Goal: Transaction & Acquisition: Purchase product/service

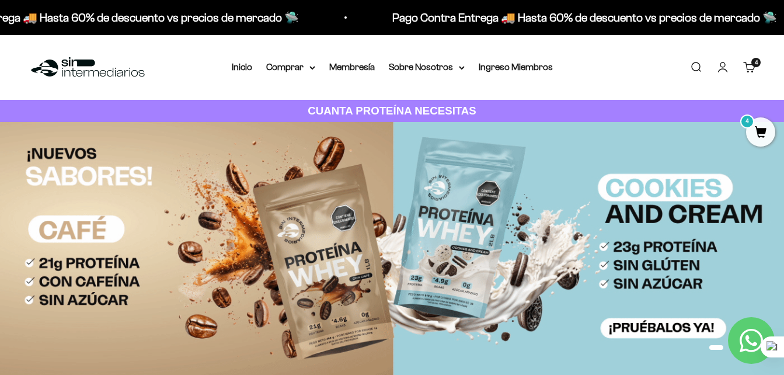
click at [690, 64] on link "Buscar" at bounding box center [696, 67] width 13 height 13
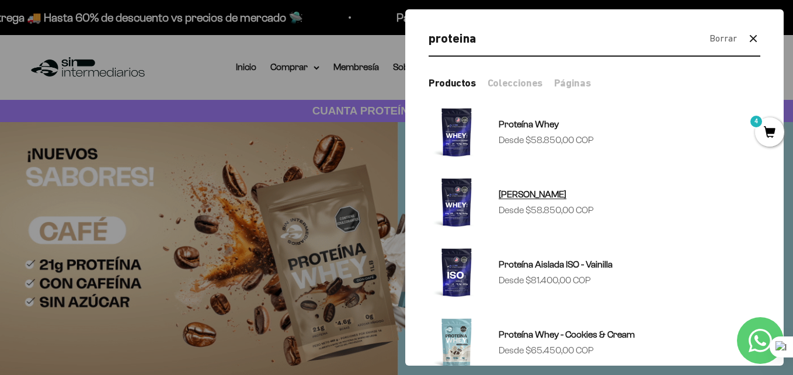
type input "proteina"
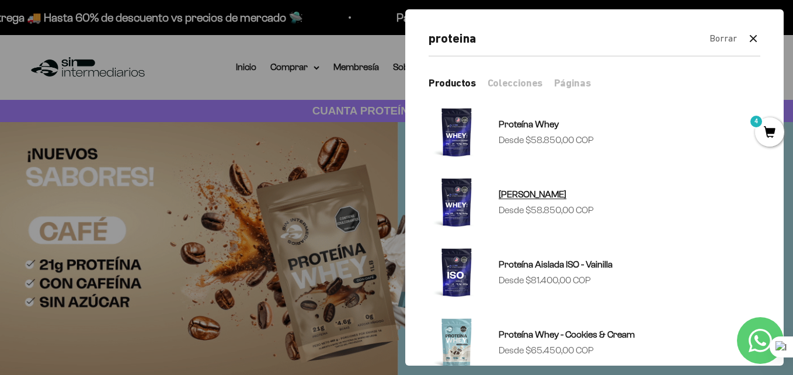
click at [539, 190] on span "Proteína Whey - Vainilla" at bounding box center [533, 194] width 68 height 10
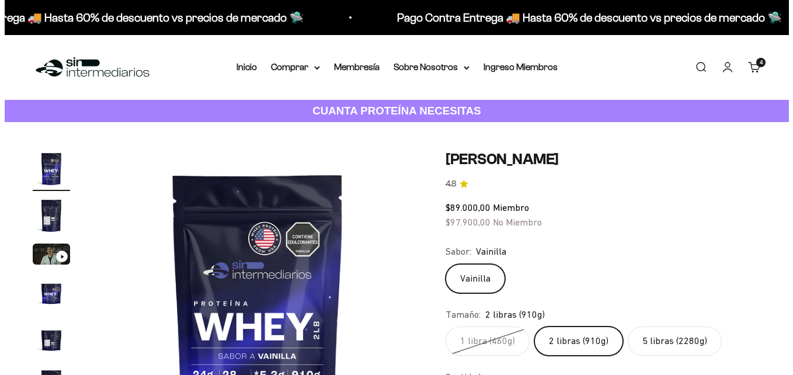
scroll to position [127, 0]
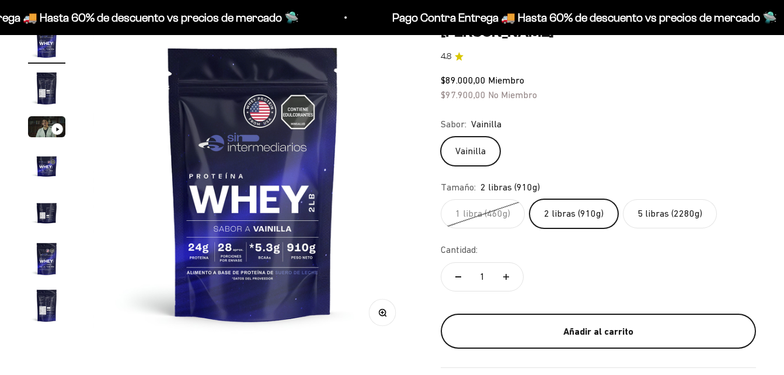
click at [561, 318] on button "Añadir al carrito" at bounding box center [598, 331] width 315 height 35
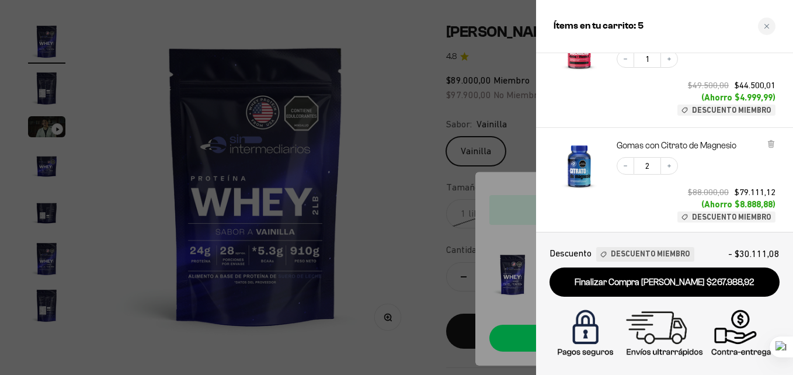
scroll to position [236, 0]
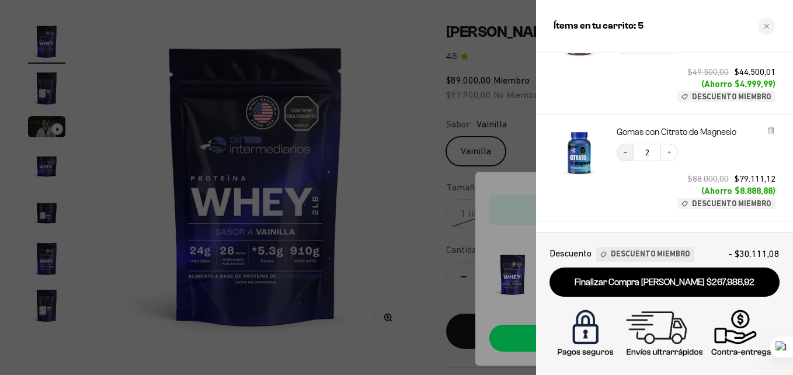
click at [622, 150] on icon "Decrease quantity" at bounding box center [625, 152] width 7 height 7
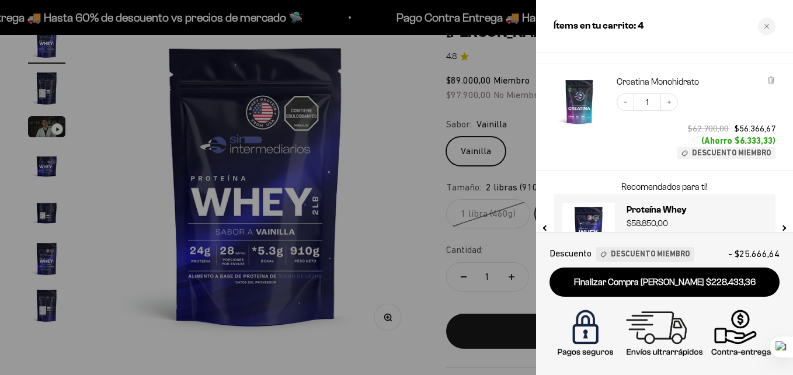
scroll to position [392, 0]
click at [771, 81] on icon at bounding box center [770, 82] width 5 height 6
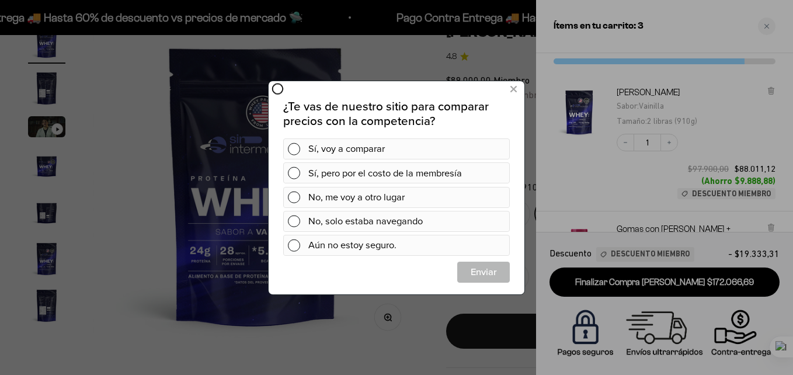
scroll to position [0, 0]
click at [515, 89] on icon at bounding box center [513, 89] width 6 height 16
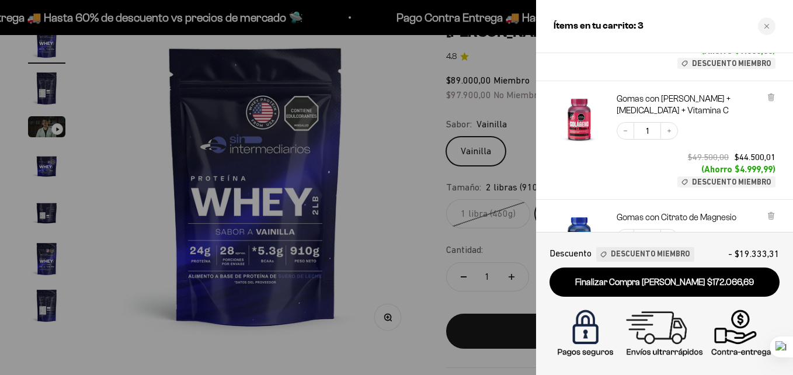
scroll to position [175, 0]
click at [670, 128] on icon "Increase quantity" at bounding box center [669, 129] width 7 height 7
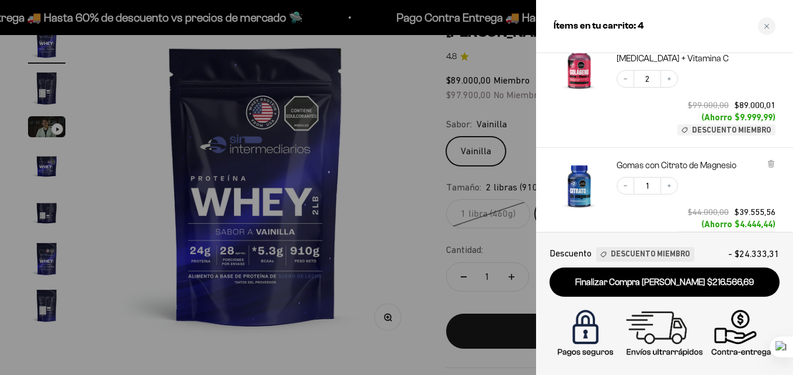
scroll to position [179, 0]
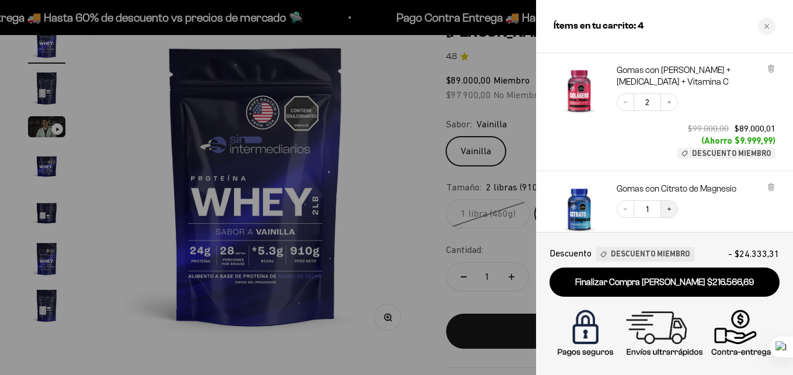
click at [670, 203] on button "Increase quantity" at bounding box center [669, 209] width 18 height 18
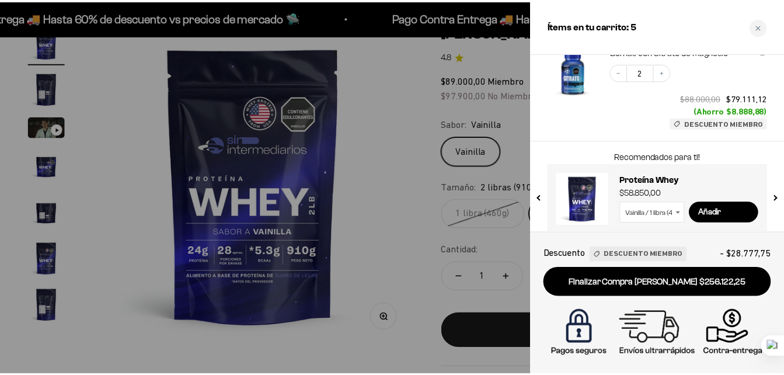
scroll to position [327, 0]
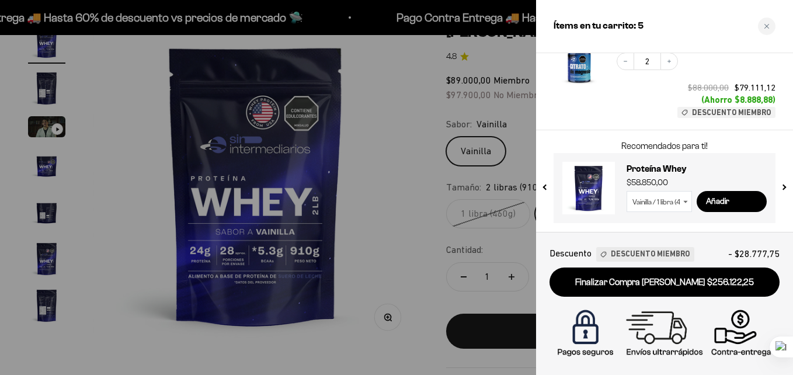
click at [500, 62] on div at bounding box center [396, 187] width 793 height 375
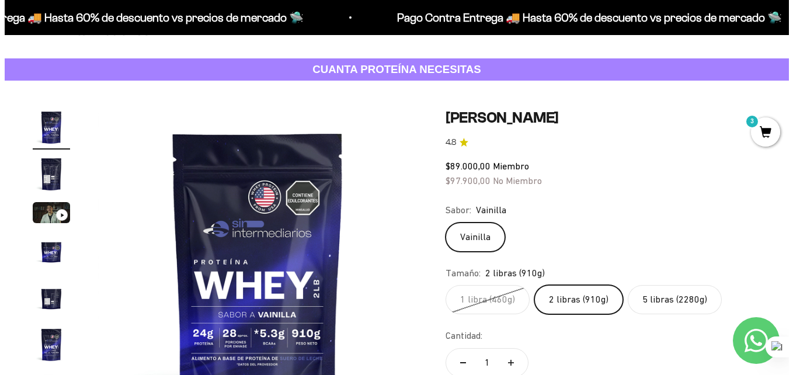
scroll to position [0, 0]
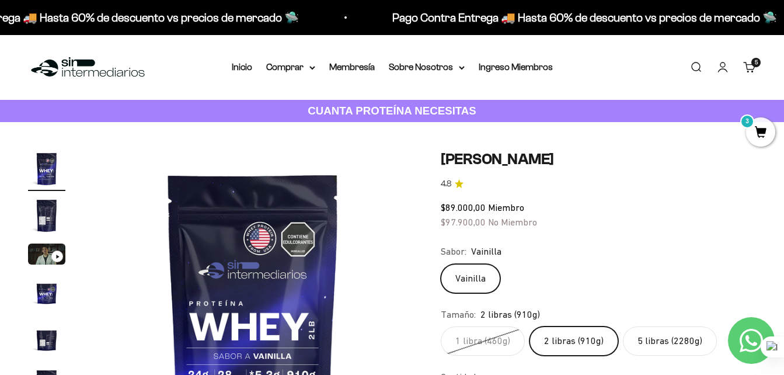
click at [698, 69] on link "Buscar" at bounding box center [696, 67] width 13 height 13
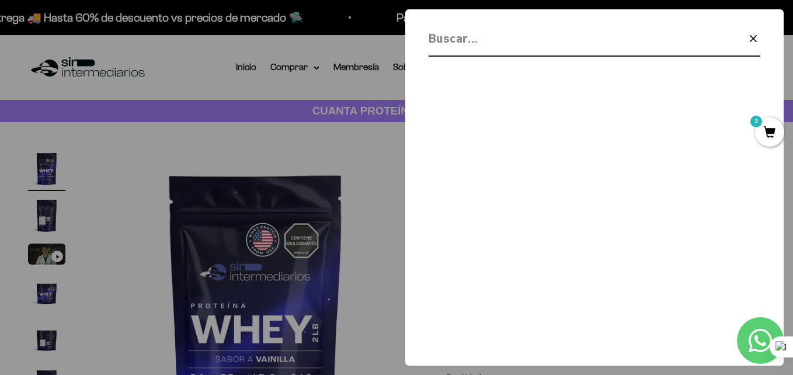
click at [478, 37] on input "Buscar" at bounding box center [565, 38] width 272 height 20
type input "creatina"
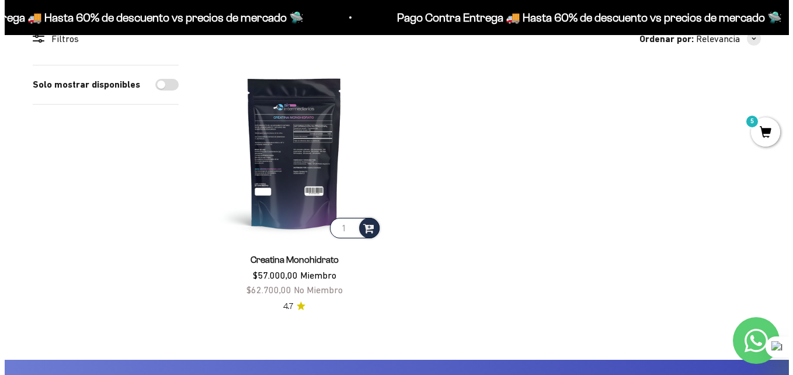
scroll to position [225, 0]
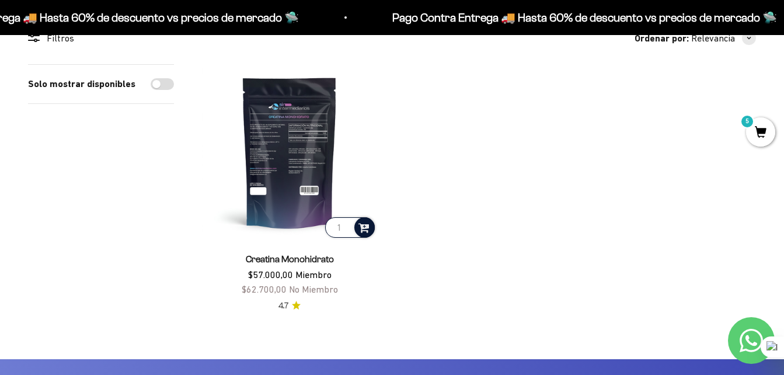
click at [367, 220] on span at bounding box center [364, 226] width 11 height 13
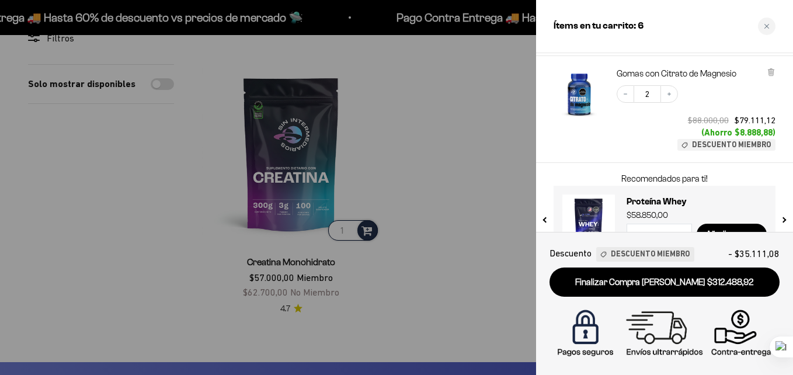
scroll to position [434, 0]
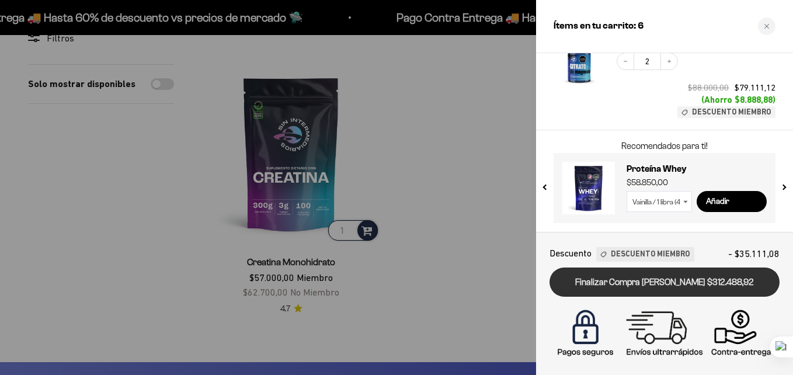
click at [634, 283] on link "Finalizar Compra [PERSON_NAME] $312.488,92" at bounding box center [664, 282] width 230 height 30
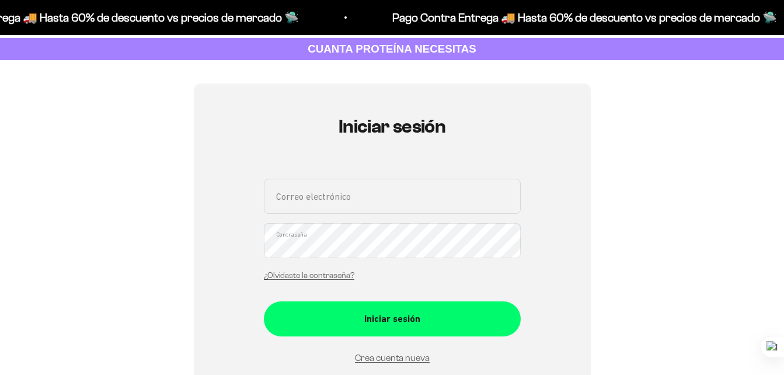
scroll to position [62, 0]
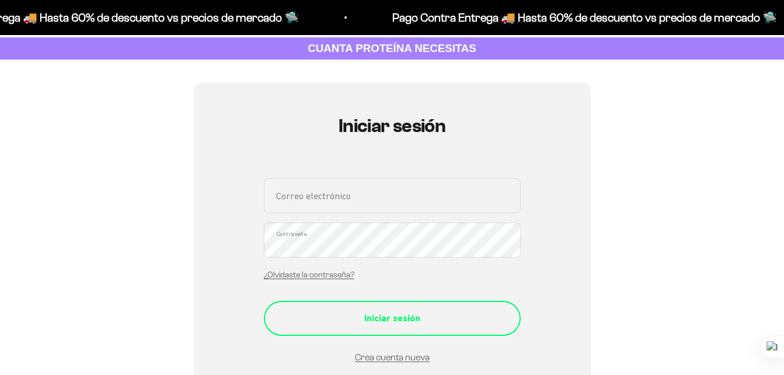
type input "estefaniaoa97@gmail.com"
click at [372, 319] on div "Iniciar sesión" at bounding box center [392, 318] width 210 height 15
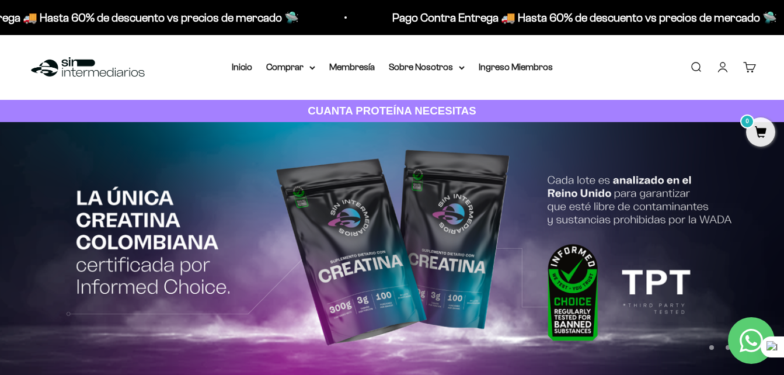
click at [723, 67] on link "Cuenta" at bounding box center [722, 67] width 13 height 13
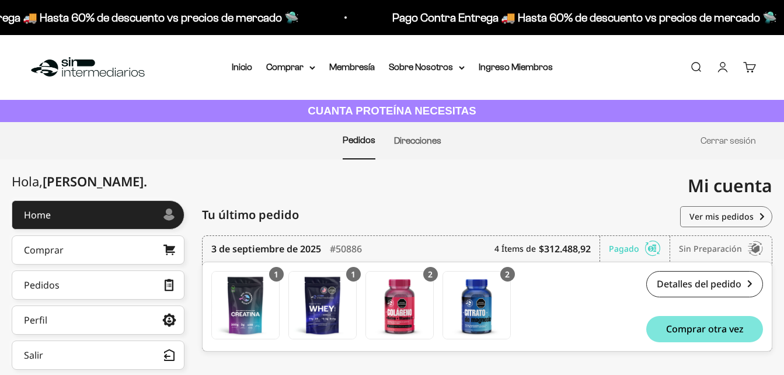
scroll to position [82, 0]
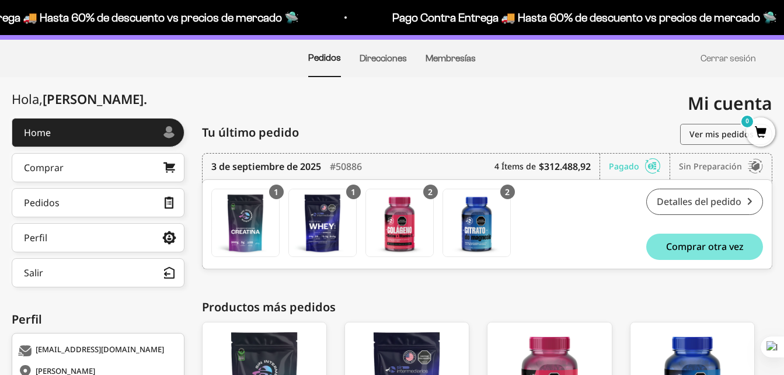
click at [697, 198] on link "Detalles del pedido" at bounding box center [704, 202] width 117 height 26
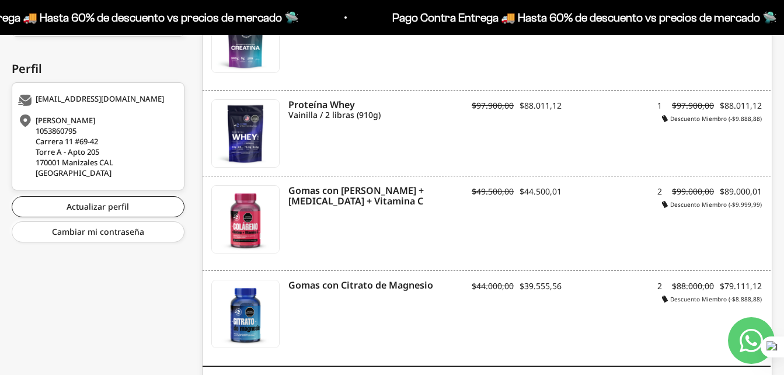
scroll to position [333, 0]
